Goal: Task Accomplishment & Management: Manage account settings

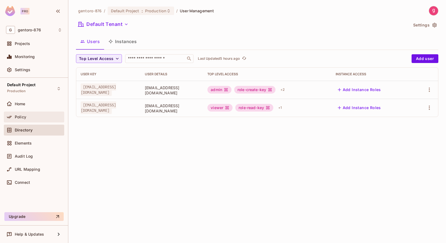
click at [20, 115] on span "Policy" at bounding box center [20, 117] width 11 height 4
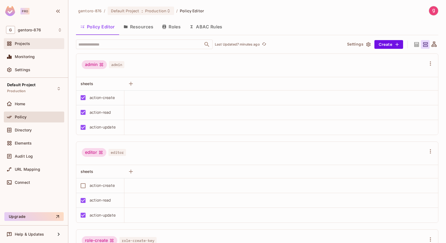
click at [16, 43] on span "Projects" at bounding box center [22, 43] width 15 height 4
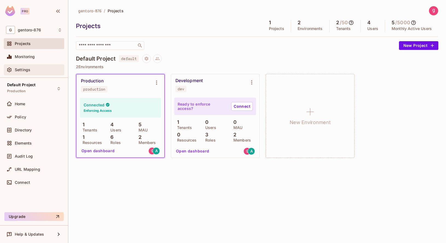
click at [21, 68] on span "Settings" at bounding box center [23, 70] width 16 height 4
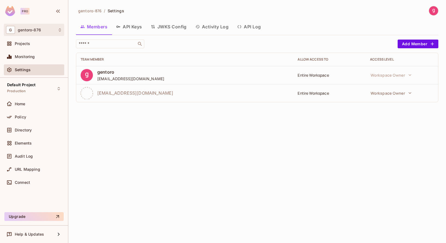
click at [29, 33] on div "G gentoro-876" at bounding box center [34, 30] width 56 height 8
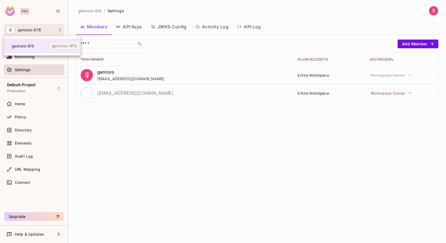
click at [29, 33] on div at bounding box center [223, 121] width 446 height 243
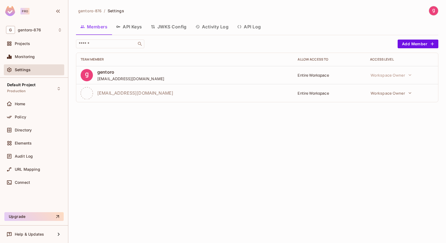
click at [26, 11] on div "Pro" at bounding box center [24, 11] width 9 height 7
click at [59, 9] on icon "button" at bounding box center [58, 11] width 7 height 7
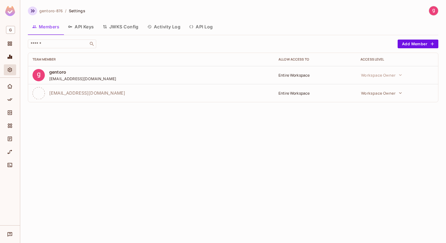
click at [33, 11] on icon "button" at bounding box center [32, 11] width 7 height 7
